Goal: Check status: Check status

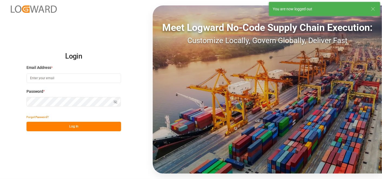
type input "[EMAIL_ADDRESS][DOMAIN_NAME]"
click at [98, 126] on button "Log In" at bounding box center [74, 125] width 95 height 9
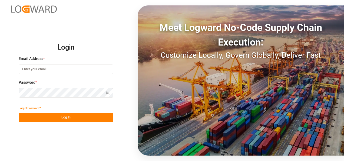
type input "[EMAIL_ADDRESS][DOMAIN_NAME]"
click at [77, 118] on button "Log In" at bounding box center [66, 117] width 95 height 9
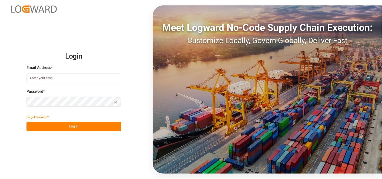
type input "[EMAIL_ADDRESS][DOMAIN_NAME]"
click at [84, 124] on button "Log In" at bounding box center [74, 125] width 95 height 9
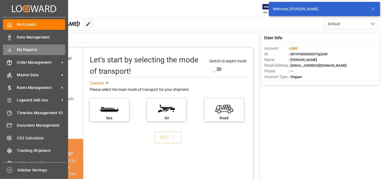
click at [12, 48] on icon at bounding box center [9, 49] width 5 height 5
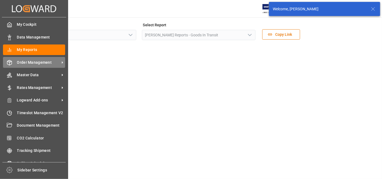
click at [28, 63] on span "Order Management" at bounding box center [38, 63] width 43 height 6
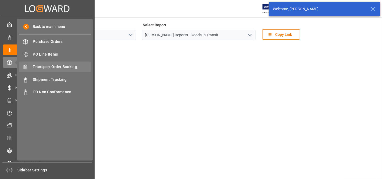
click at [64, 67] on span "Transport Order Booking" at bounding box center [62, 67] width 58 height 6
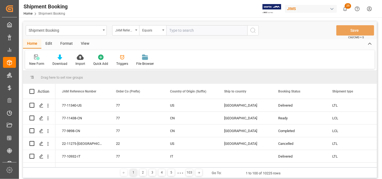
click at [185, 31] on input "text" at bounding box center [206, 30] width 81 height 10
click at [247, 31] on input "77-9976-CN" at bounding box center [206, 30] width 81 height 10
type input "77-9976-CN"
click at [252, 34] on button "search button" at bounding box center [253, 30] width 11 height 10
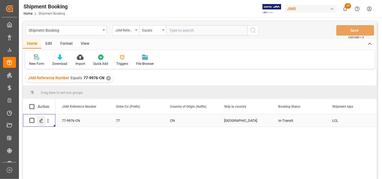
click at [44, 119] on div "Press SPACE to select this row." at bounding box center [41, 121] width 8 height 10
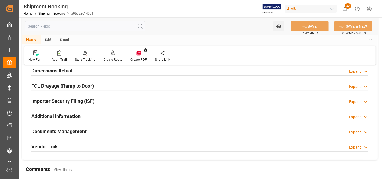
scroll to position [180, 0]
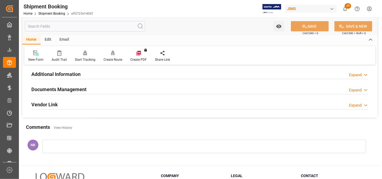
click at [75, 85] on h2 "Documents Management" at bounding box center [58, 88] width 55 height 7
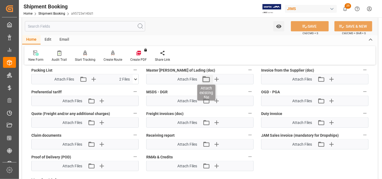
scroll to position [286, 0]
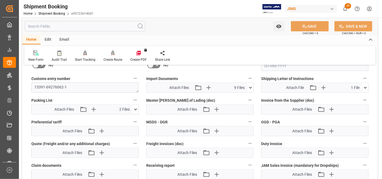
click at [250, 88] on button at bounding box center [251, 88] width 6 height 10
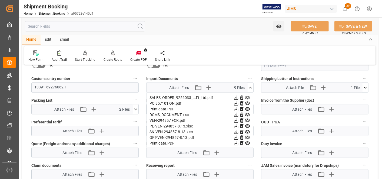
click at [247, 124] on icon at bounding box center [247, 126] width 5 height 4
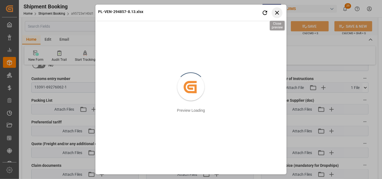
click at [274, 11] on icon "button" at bounding box center [277, 12] width 7 height 7
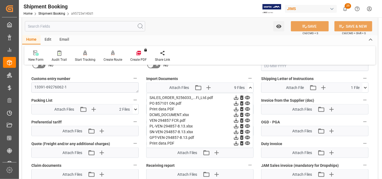
click at [236, 124] on icon at bounding box center [236, 126] width 4 height 4
click at [237, 106] on icon at bounding box center [236, 109] width 6 height 6
click at [243, 59] on div "New Form Audit Trail Start Tracking Create Empty Shipment Tracking Create Route…" at bounding box center [199, 55] width 351 height 19
click at [136, 109] on icon at bounding box center [136, 109] width 6 height 6
click at [123, 117] on icon at bounding box center [121, 119] width 6 height 6
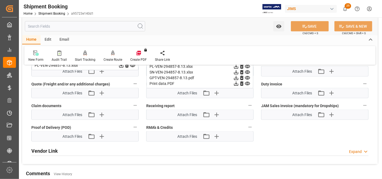
scroll to position [346, 0]
